Goal: Task Accomplishment & Management: Use online tool/utility

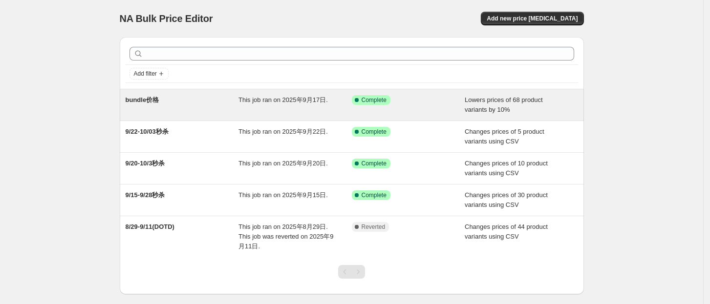
click at [299, 103] on span "This job ran on 2025年9月17日." at bounding box center [282, 99] width 89 height 7
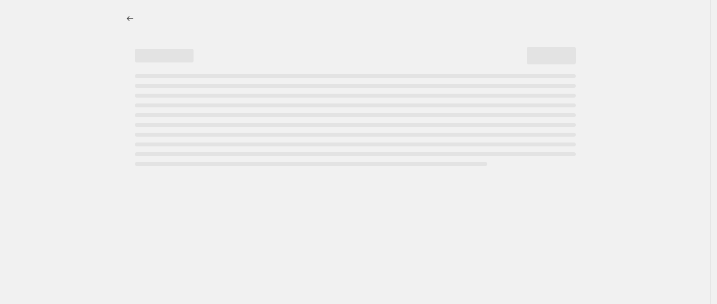
select select "percentage"
select select "collection"
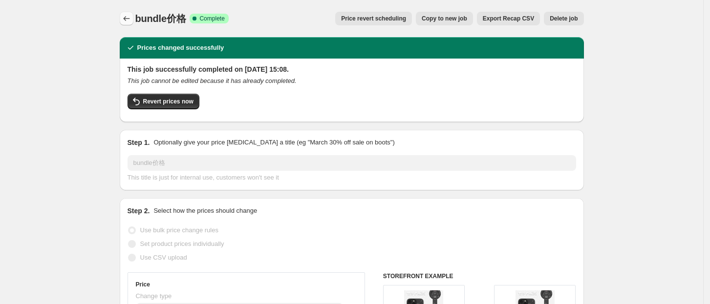
click at [129, 21] on icon "Price change jobs" at bounding box center [127, 19] width 10 height 10
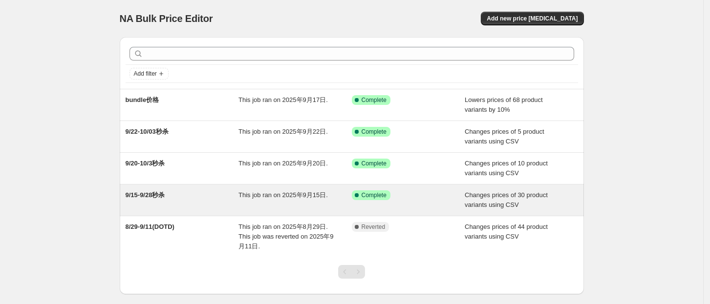
click at [223, 197] on div "9/15-9/28秒杀" at bounding box center [182, 201] width 113 height 20
